Goal: Book appointment/travel/reservation

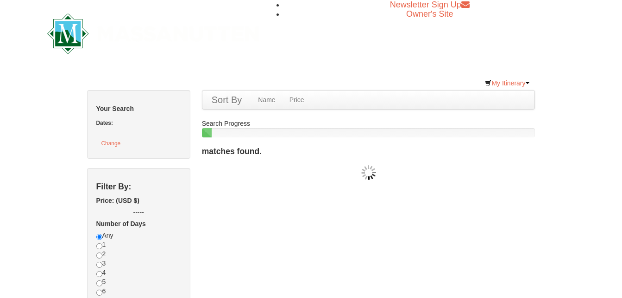
checkbox input "true"
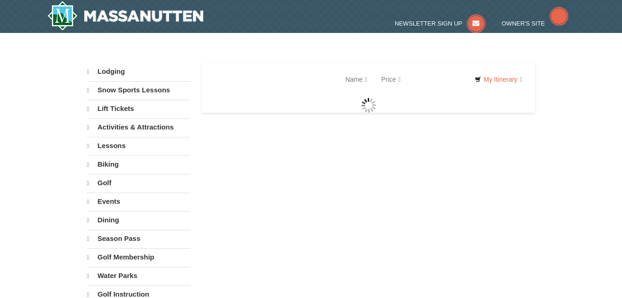
select select "10"
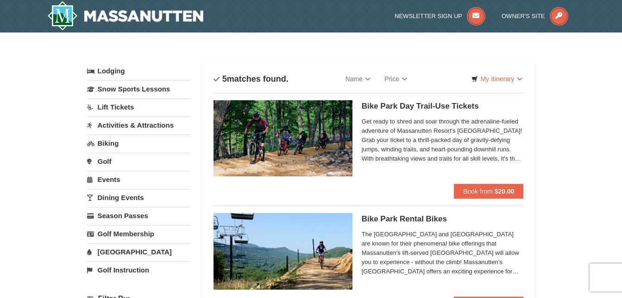
click at [111, 268] on link "Golf Instruction" at bounding box center [138, 269] width 103 height 17
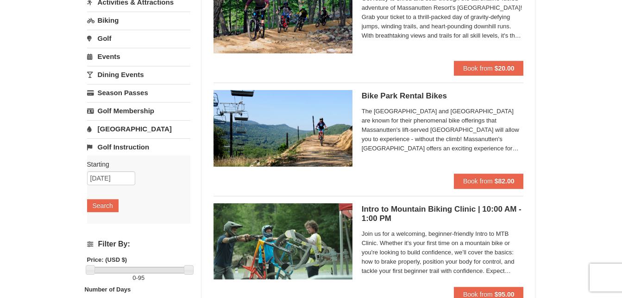
scroll to position [129, 0]
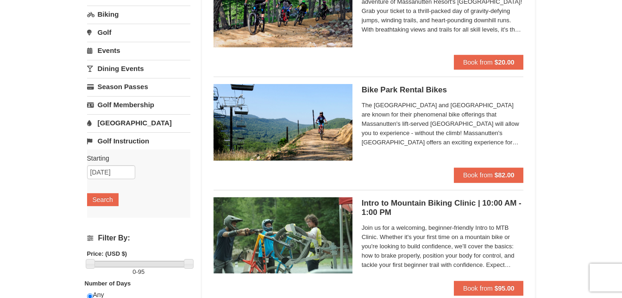
click at [109, 143] on link "Golf Instruction" at bounding box center [138, 140] width 103 height 17
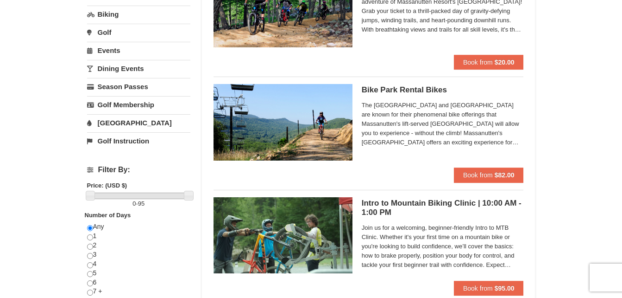
click at [109, 143] on link "Golf Instruction" at bounding box center [138, 140] width 103 height 17
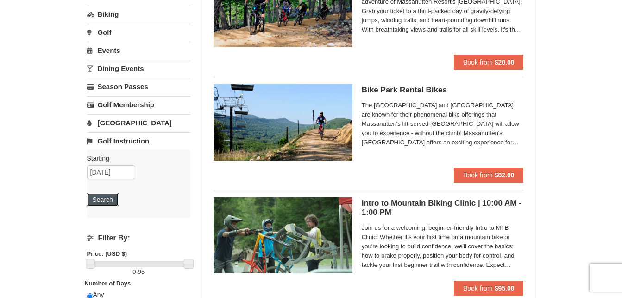
click at [106, 198] on button "Search" at bounding box center [103, 199] width 32 height 13
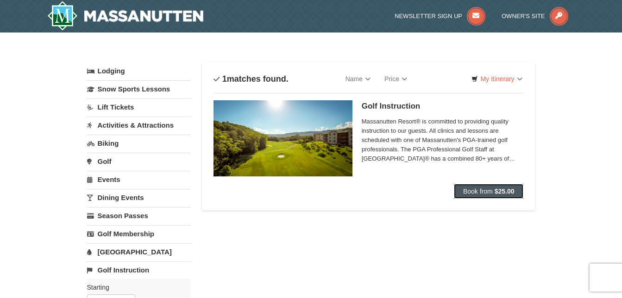
click at [482, 187] on button "Book from $25.00" at bounding box center [489, 191] width 70 height 15
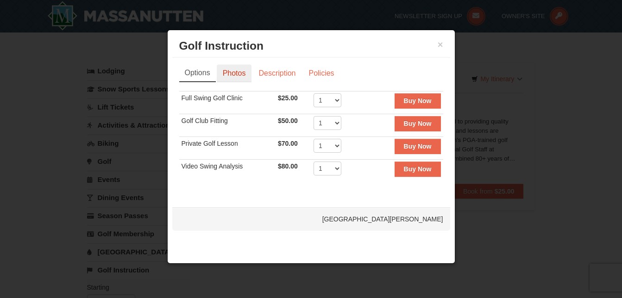
click at [238, 69] on link "Photos" at bounding box center [234, 73] width 35 height 18
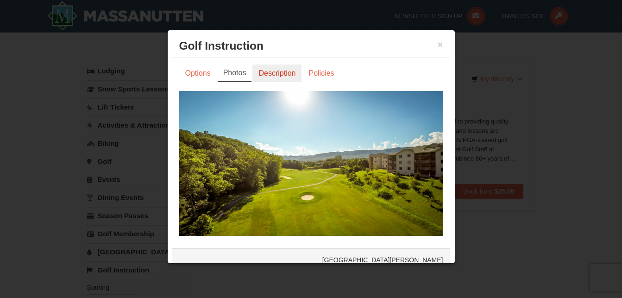
click at [274, 77] on link "Description" at bounding box center [277, 73] width 49 height 18
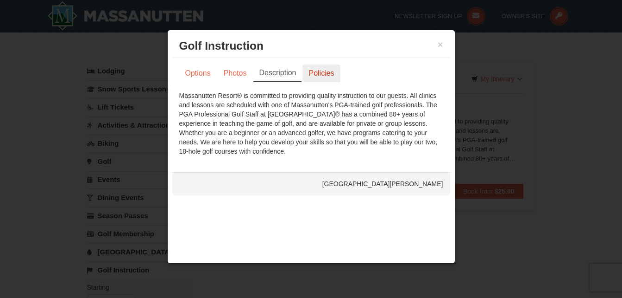
click at [320, 75] on link "Policies" at bounding box center [322, 73] width 38 height 18
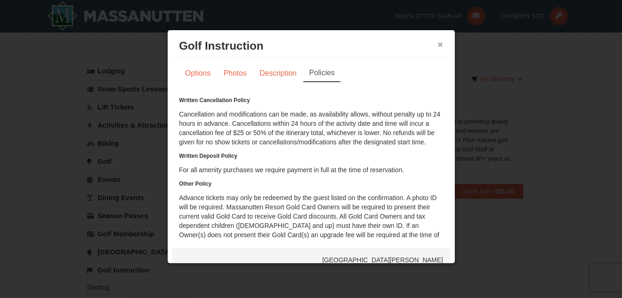
click at [438, 40] on button "×" at bounding box center [441, 44] width 6 height 9
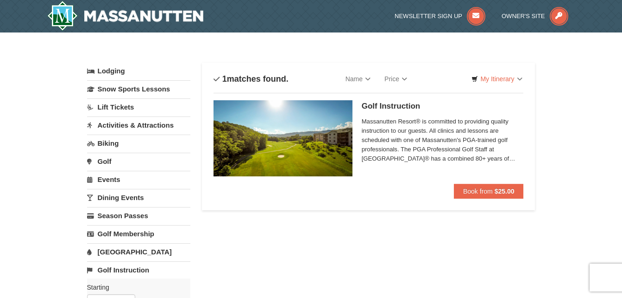
click at [155, 127] on link "Activities & Attractions" at bounding box center [138, 124] width 103 height 17
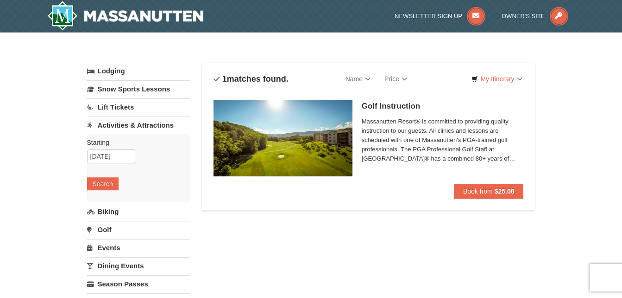
click at [112, 104] on link "Lift Tickets" at bounding box center [138, 106] width 103 height 17
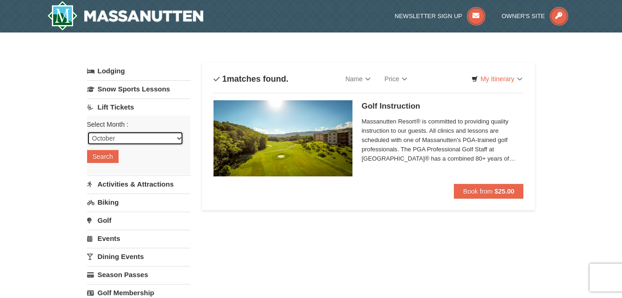
click at [180, 137] on select "October November December January February March April May June July August Sep…" at bounding box center [135, 138] width 96 height 14
click at [87, 131] on select "October November December January February March April May June July August Sep…" at bounding box center [135, 138] width 96 height 14
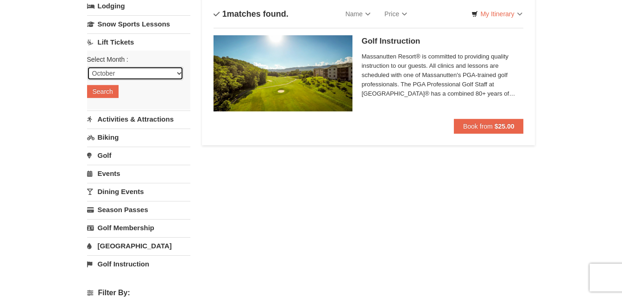
scroll to position [68, 0]
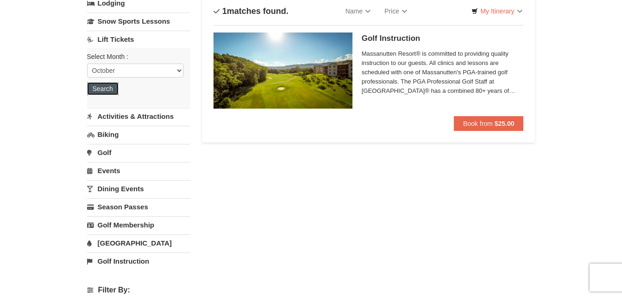
click at [97, 90] on button "Search" at bounding box center [103, 88] width 32 height 13
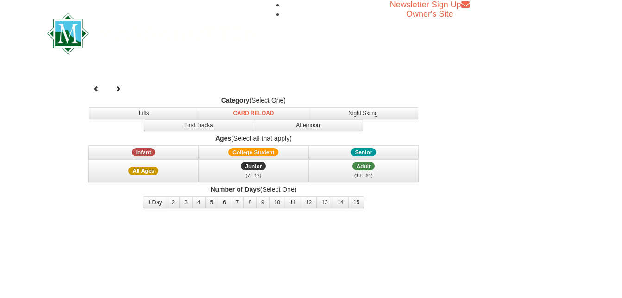
select select "10"
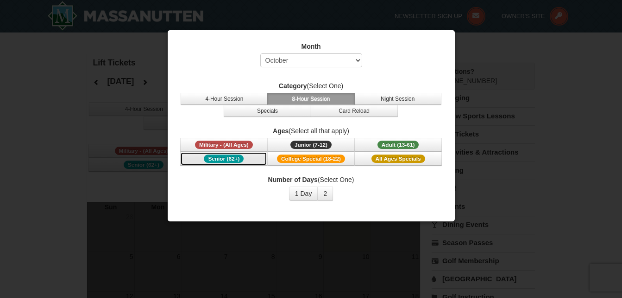
click at [223, 163] on button "Senior (62+)" at bounding box center [223, 159] width 87 height 14
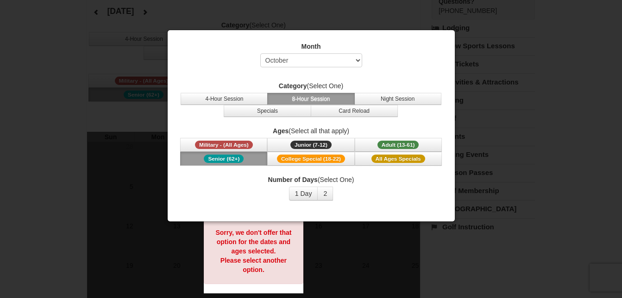
scroll to position [75, 0]
